Goal: Task Accomplishment & Management: Manage account settings

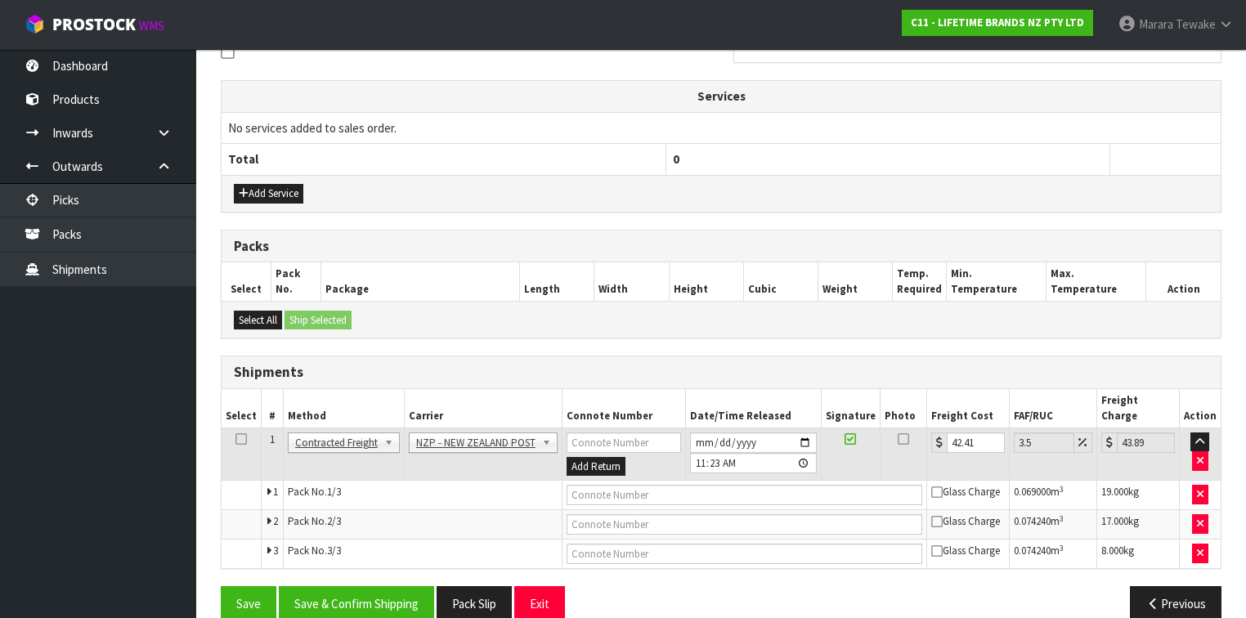
scroll to position [525, 0]
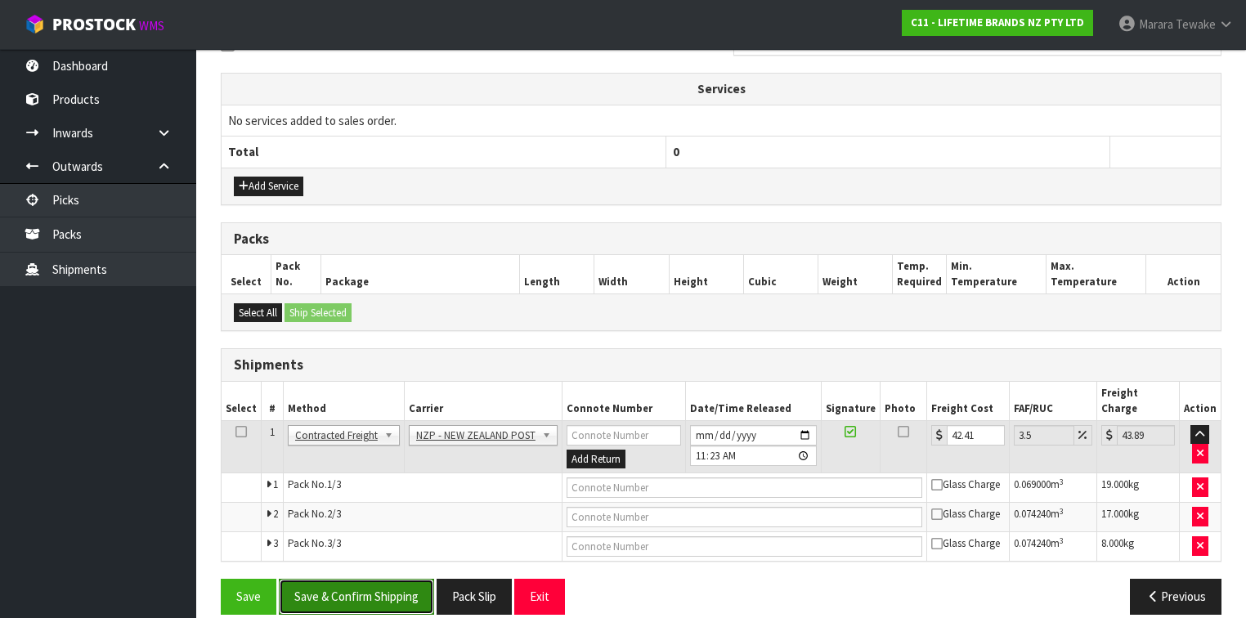
click at [360, 579] on button "Save & Confirm Shipping" at bounding box center [356, 596] width 155 height 35
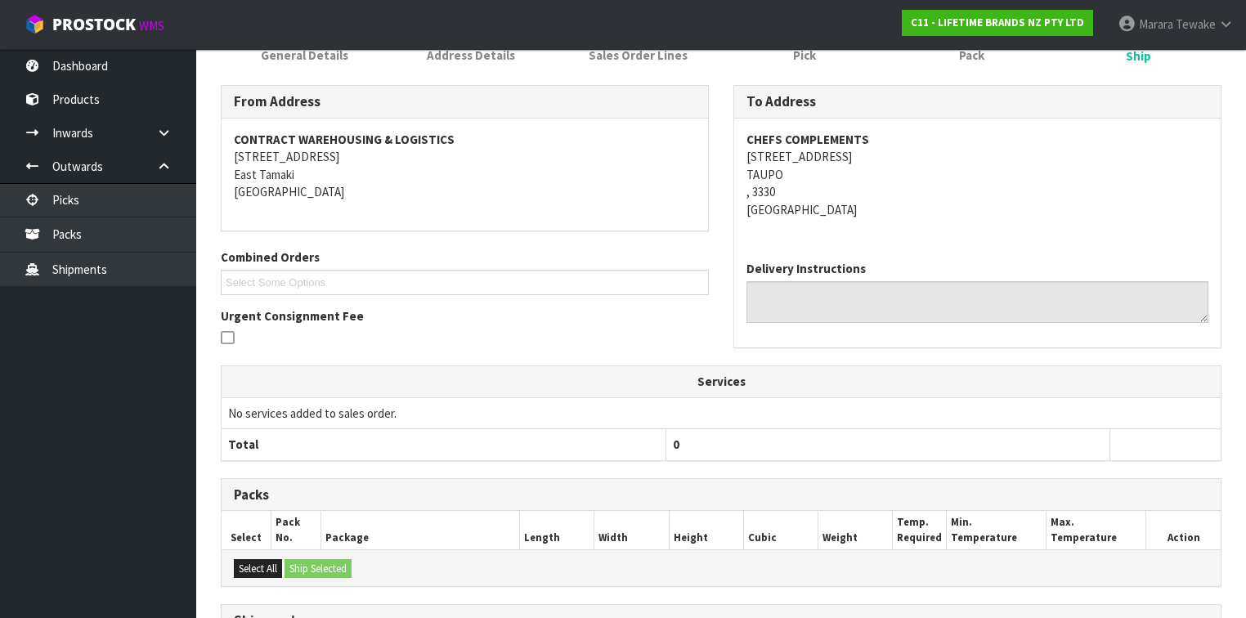
scroll to position [493, 0]
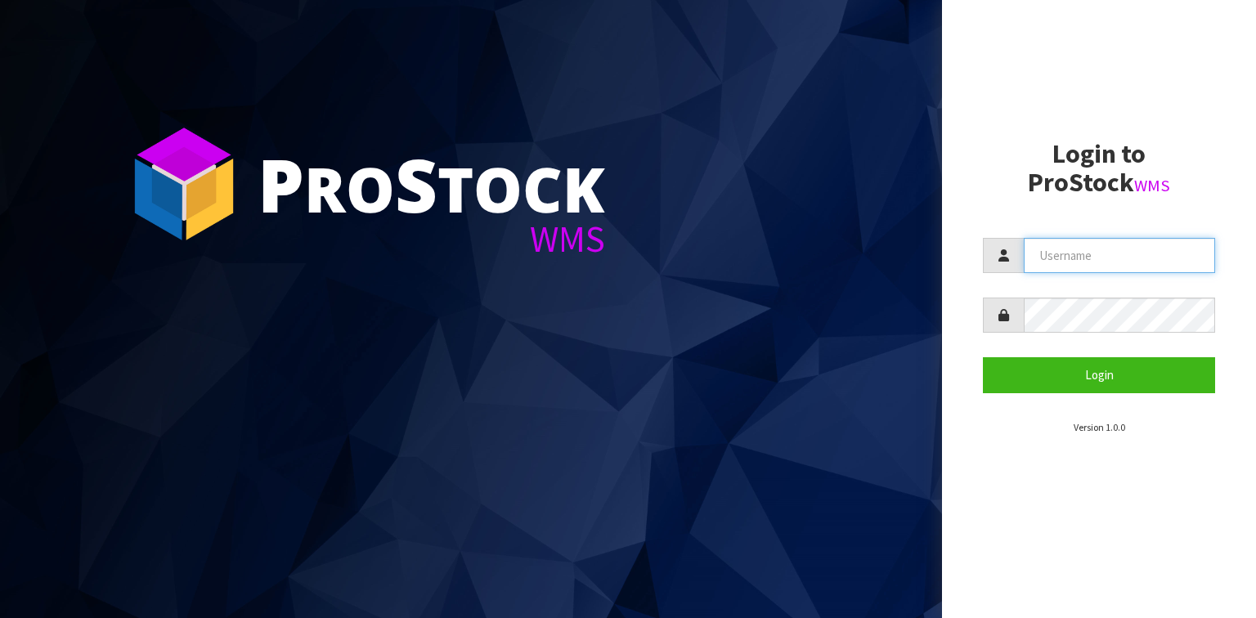
click at [1047, 249] on input "text" at bounding box center [1119, 255] width 191 height 35
type input "[EMAIL_ADDRESS][DOMAIN_NAME]"
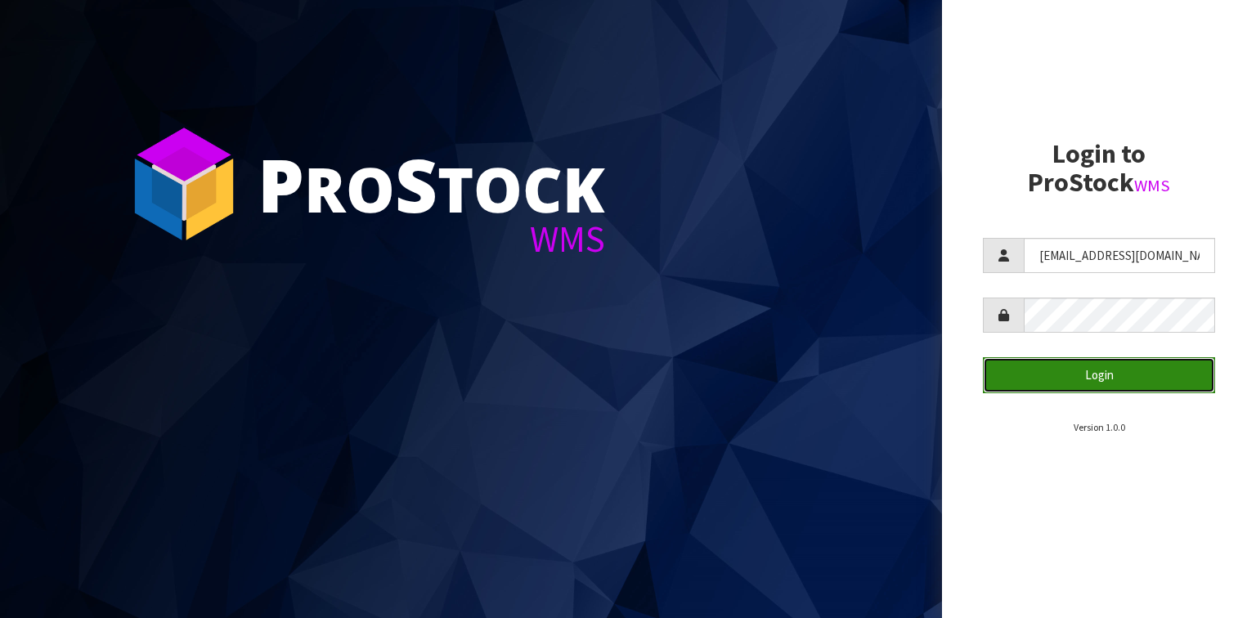
click at [1066, 370] on button "Login" at bounding box center [1099, 374] width 232 height 35
